Goal: Task Accomplishment & Management: Manage account settings

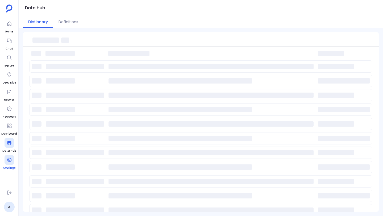
click at [11, 162] on icon at bounding box center [9, 159] width 5 height 5
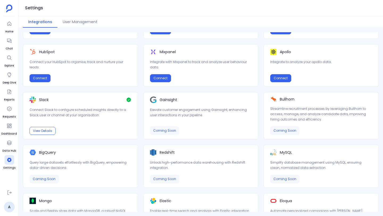
scroll to position [135, 0]
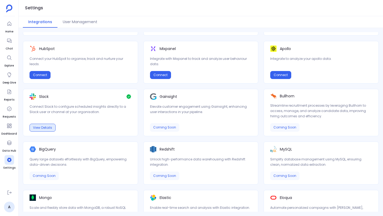
click at [42, 126] on button "View Details" at bounding box center [43, 128] width 26 height 8
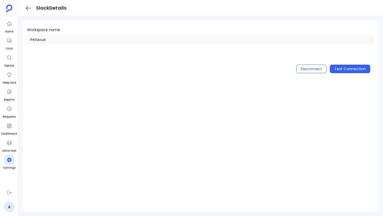
click at [30, 8] on icon at bounding box center [28, 8] width 7 height 7
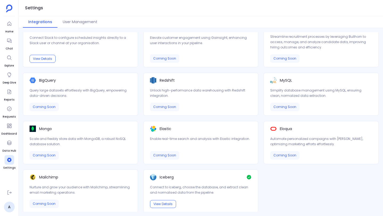
scroll to position [204, 0]
